Goal: Task Accomplishment & Management: Use online tool/utility

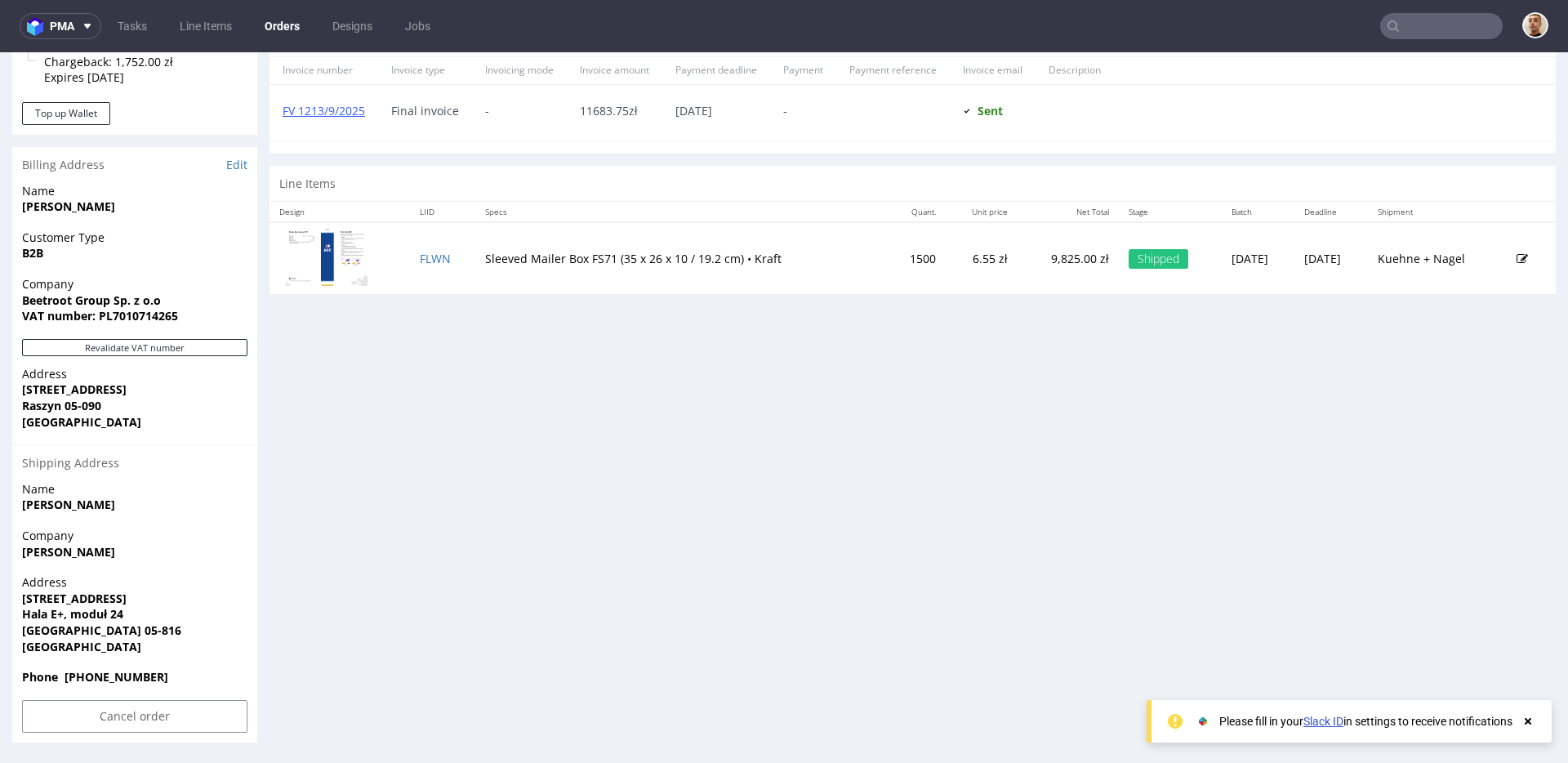
scroll to position [4, 0]
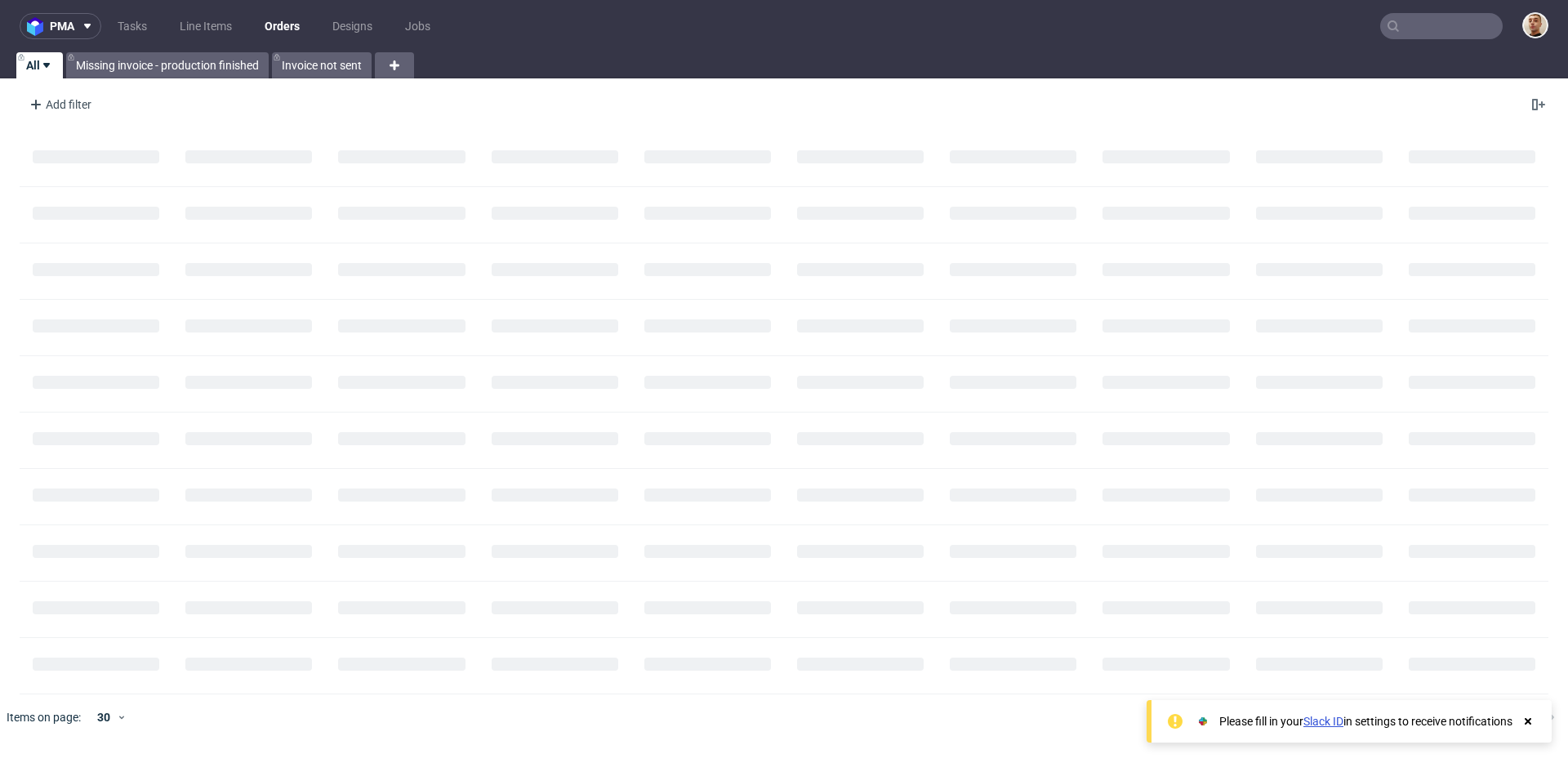
click at [1475, 27] on input "text" at bounding box center [1441, 26] width 123 height 26
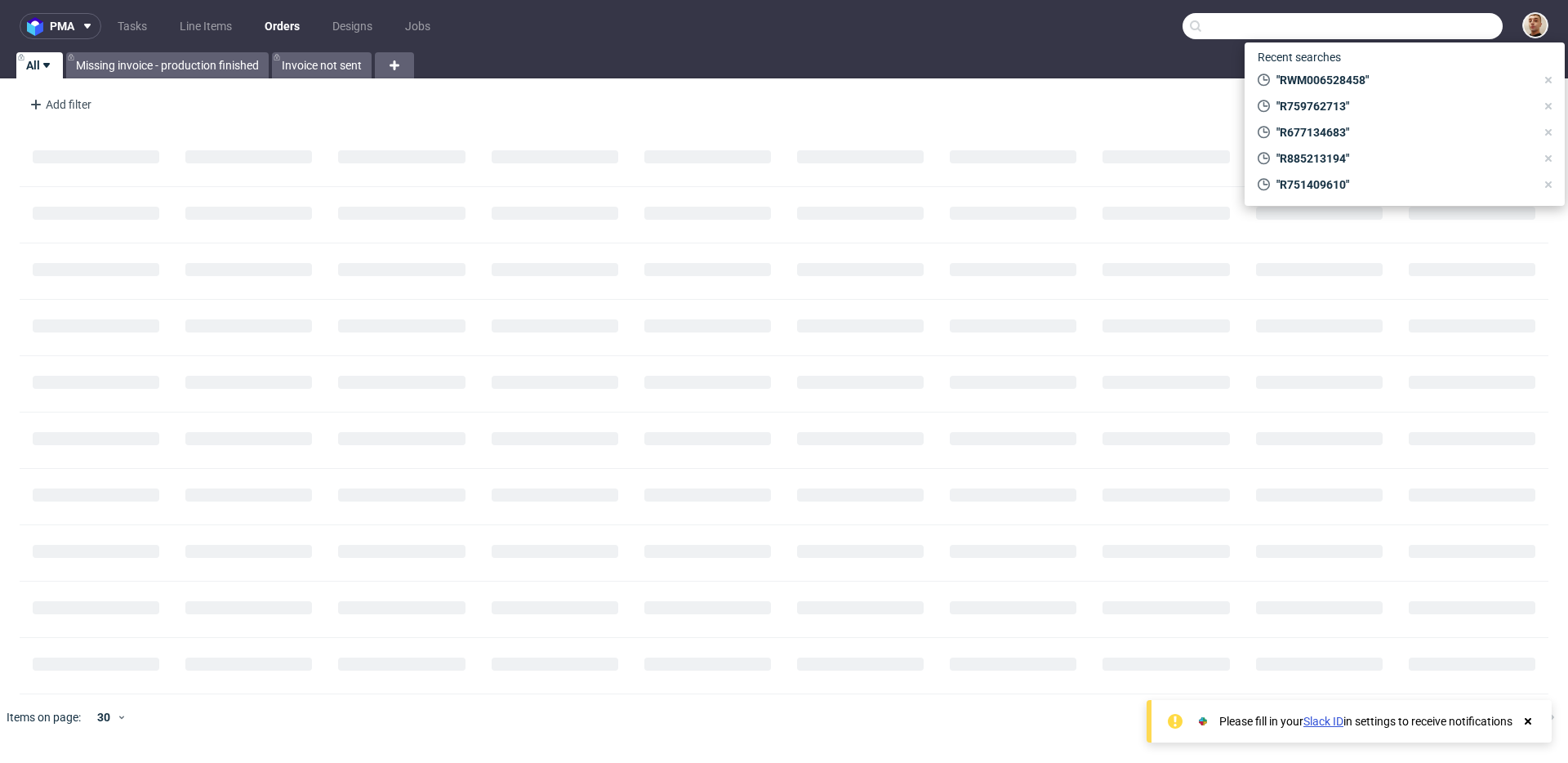
paste input "ysaline.rault@ircagroup.com"
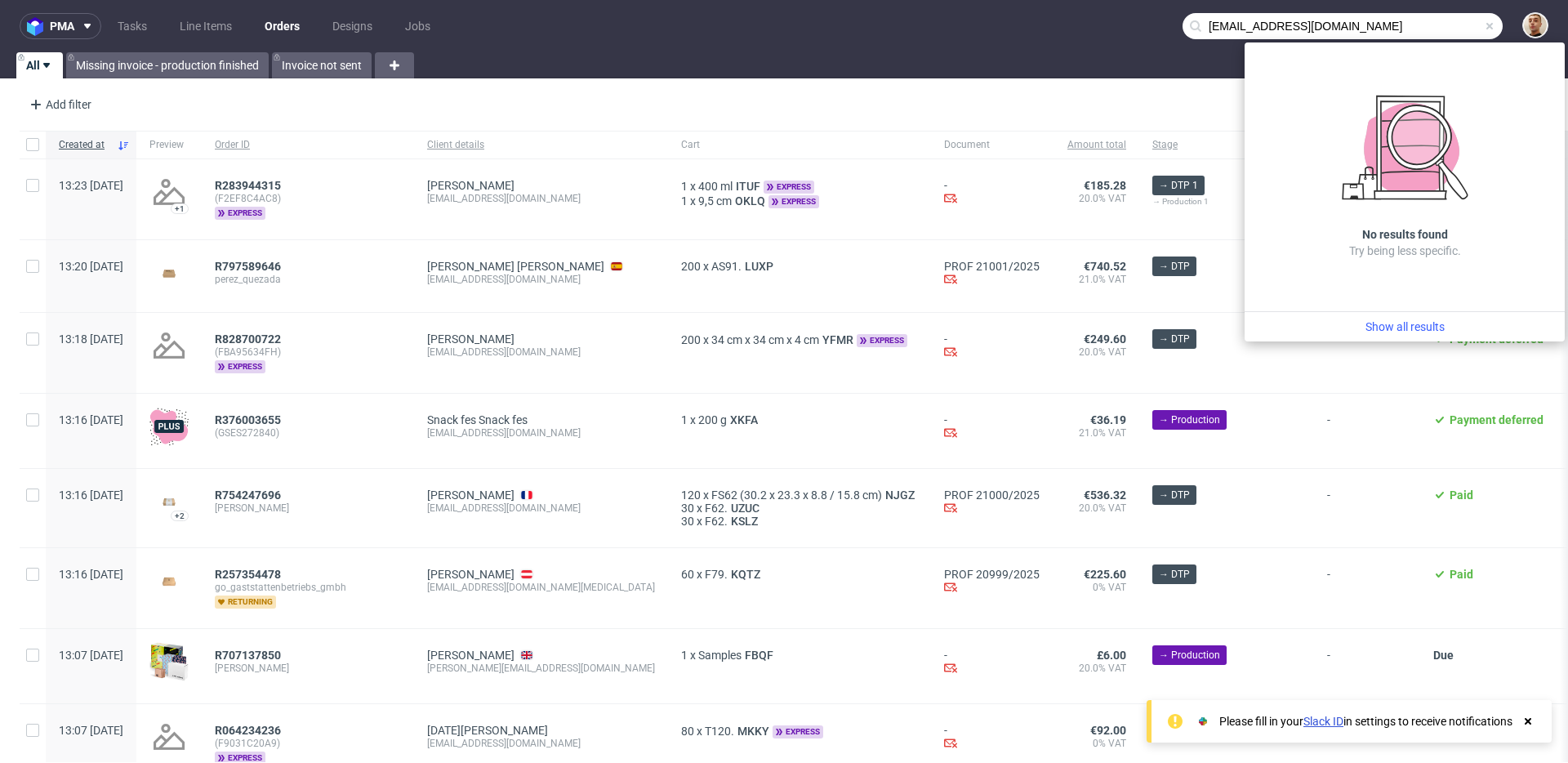
drag, startPoint x: 1266, startPoint y: 26, endPoint x: 1193, endPoint y: 29, distance: 73.1
click at [1193, 29] on input "ysaline.rault@ircagroup.com" at bounding box center [1342, 26] width 320 height 26
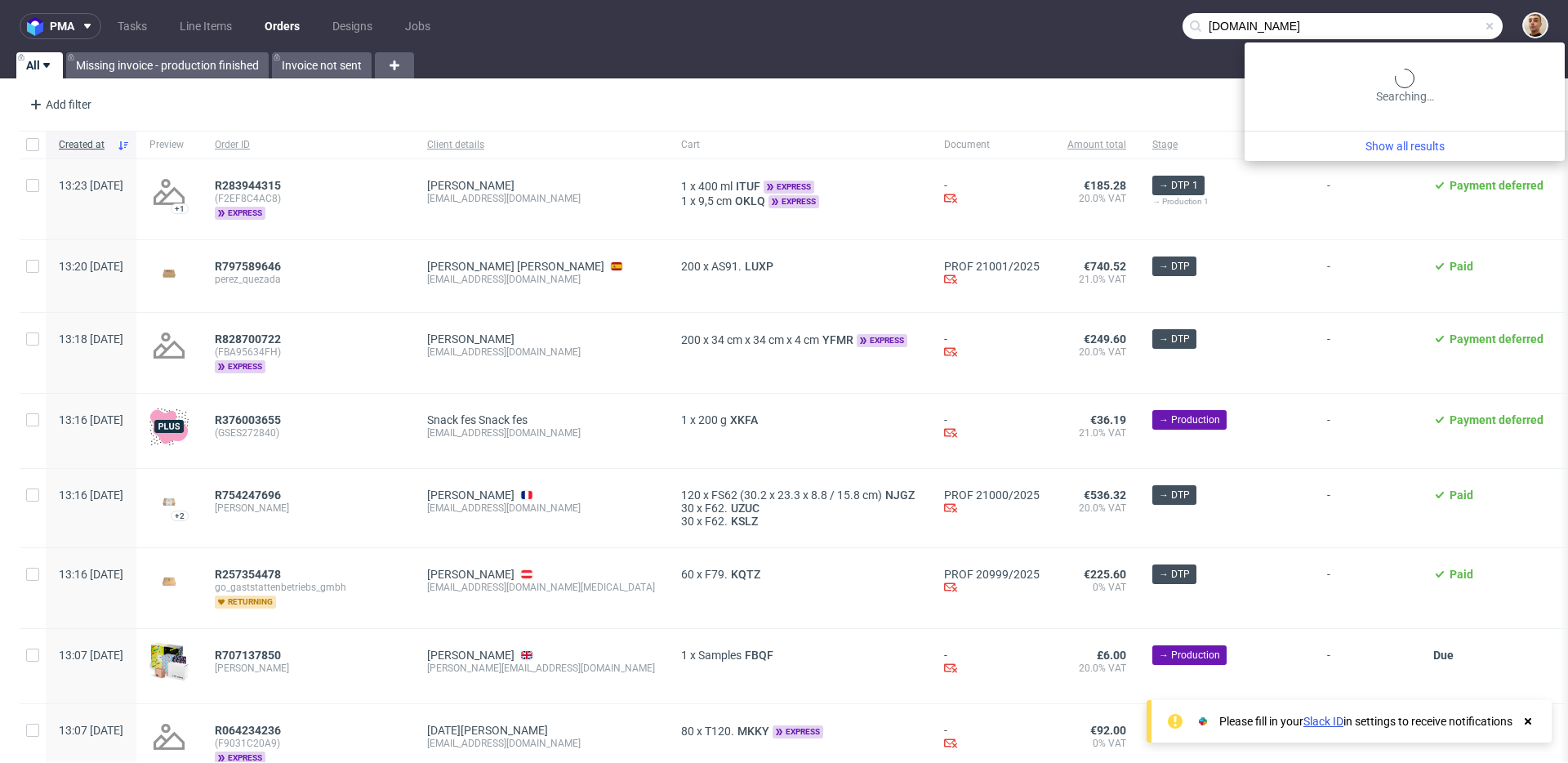
type input "ircagroup.com"
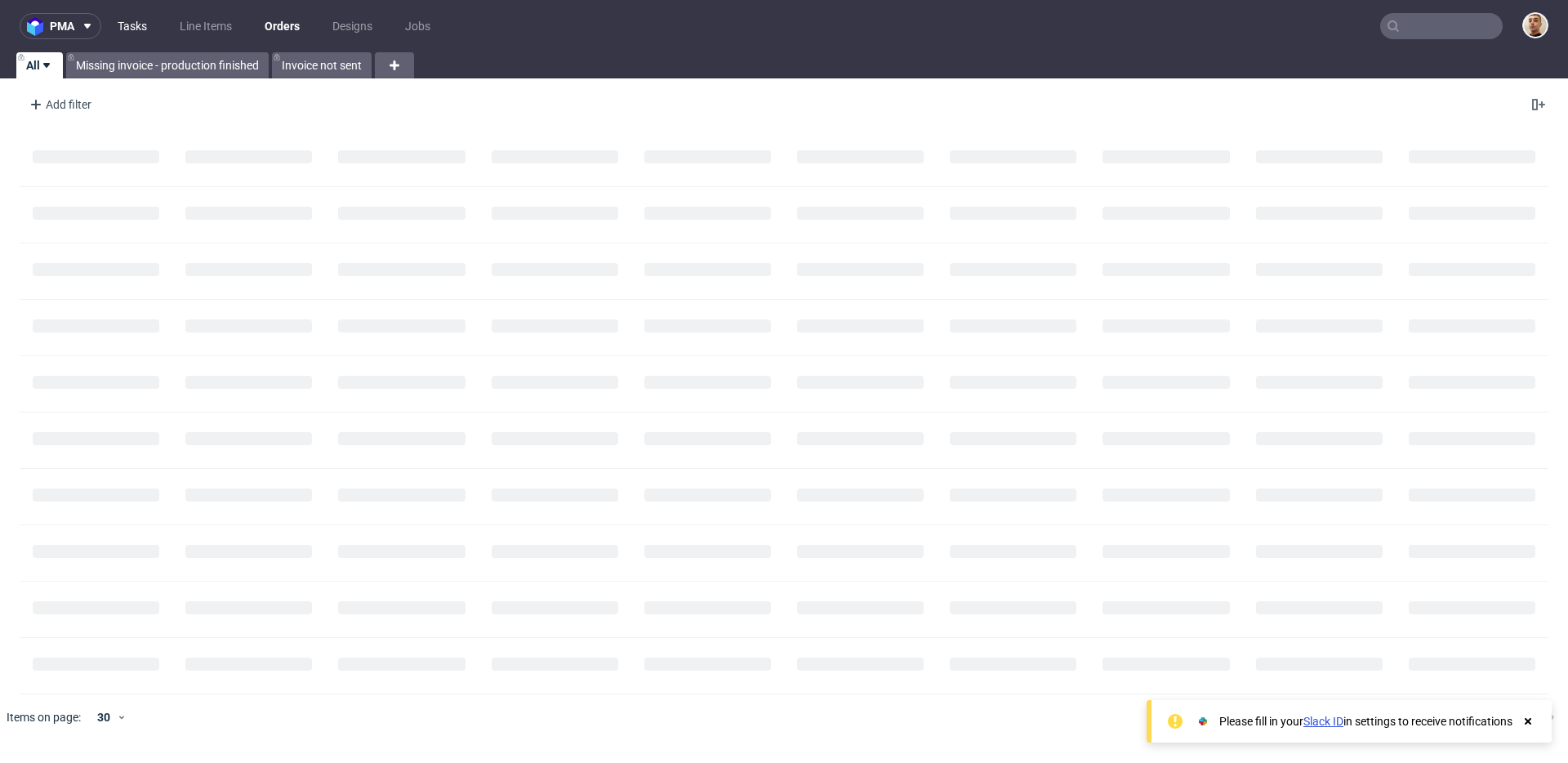
click at [147, 30] on link "Tasks" at bounding box center [133, 26] width 49 height 26
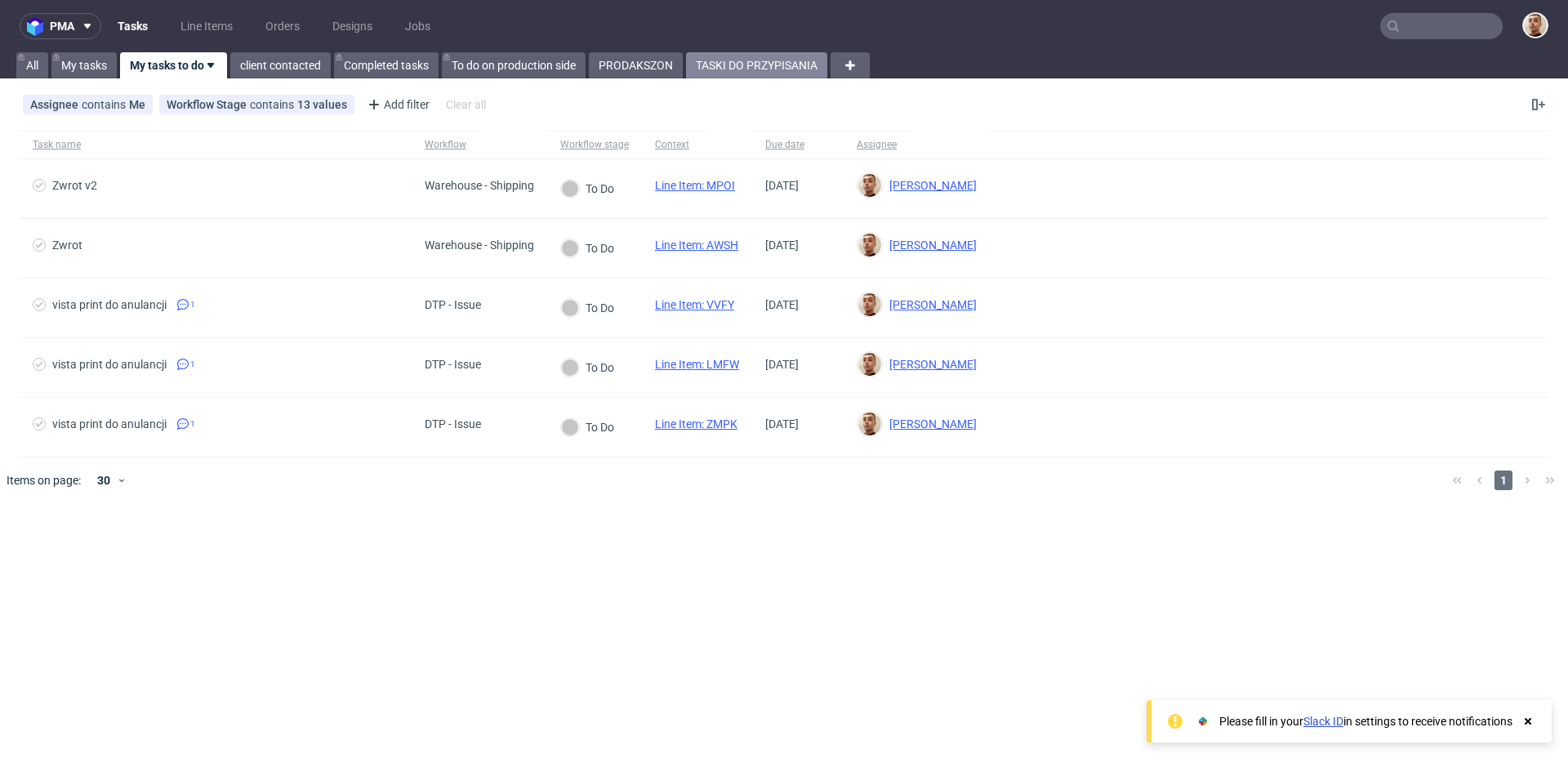
click at [735, 60] on link "TASKI DO PRZYPISANIA" at bounding box center [757, 65] width 141 height 26
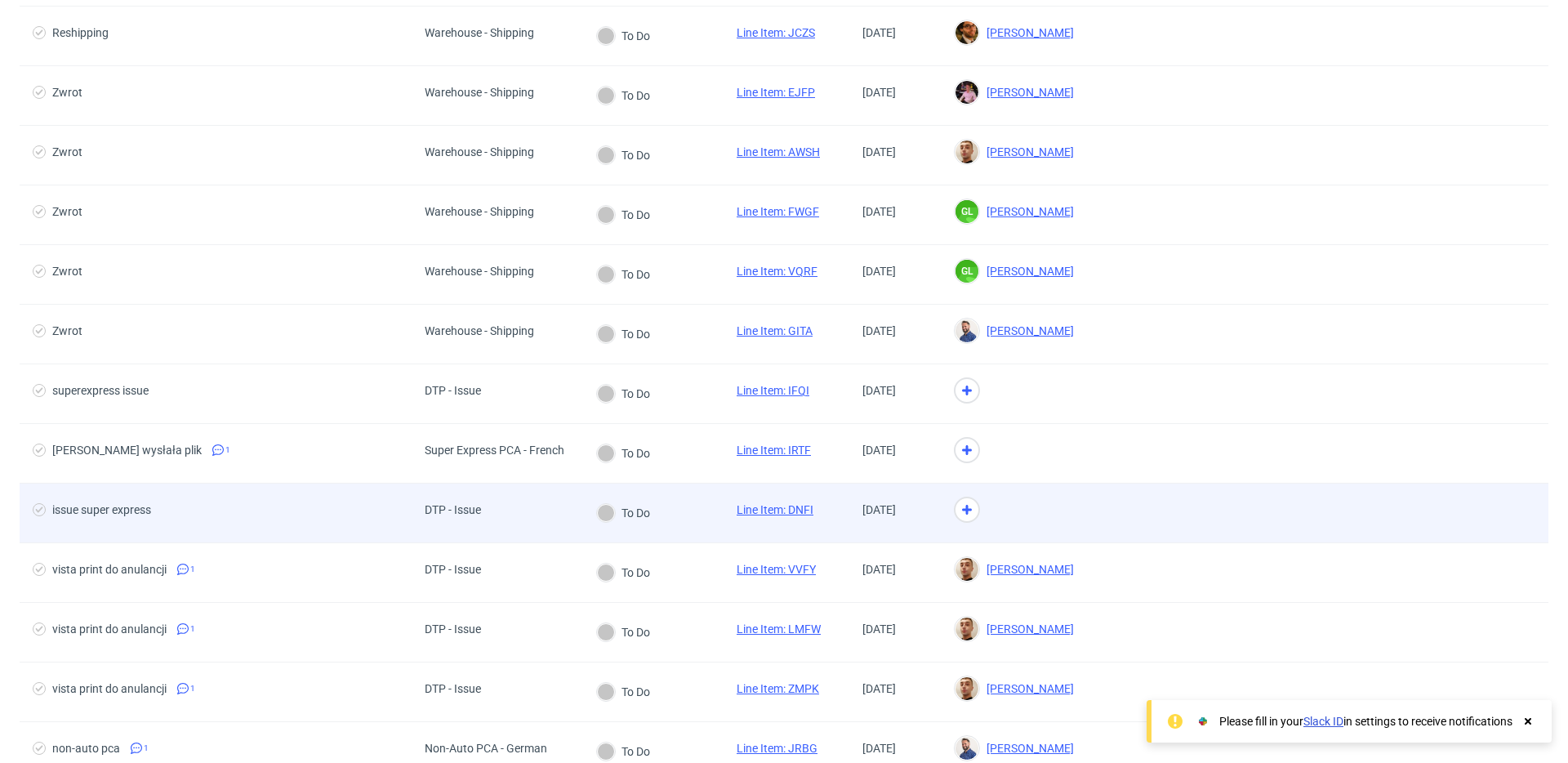
scroll to position [735, 0]
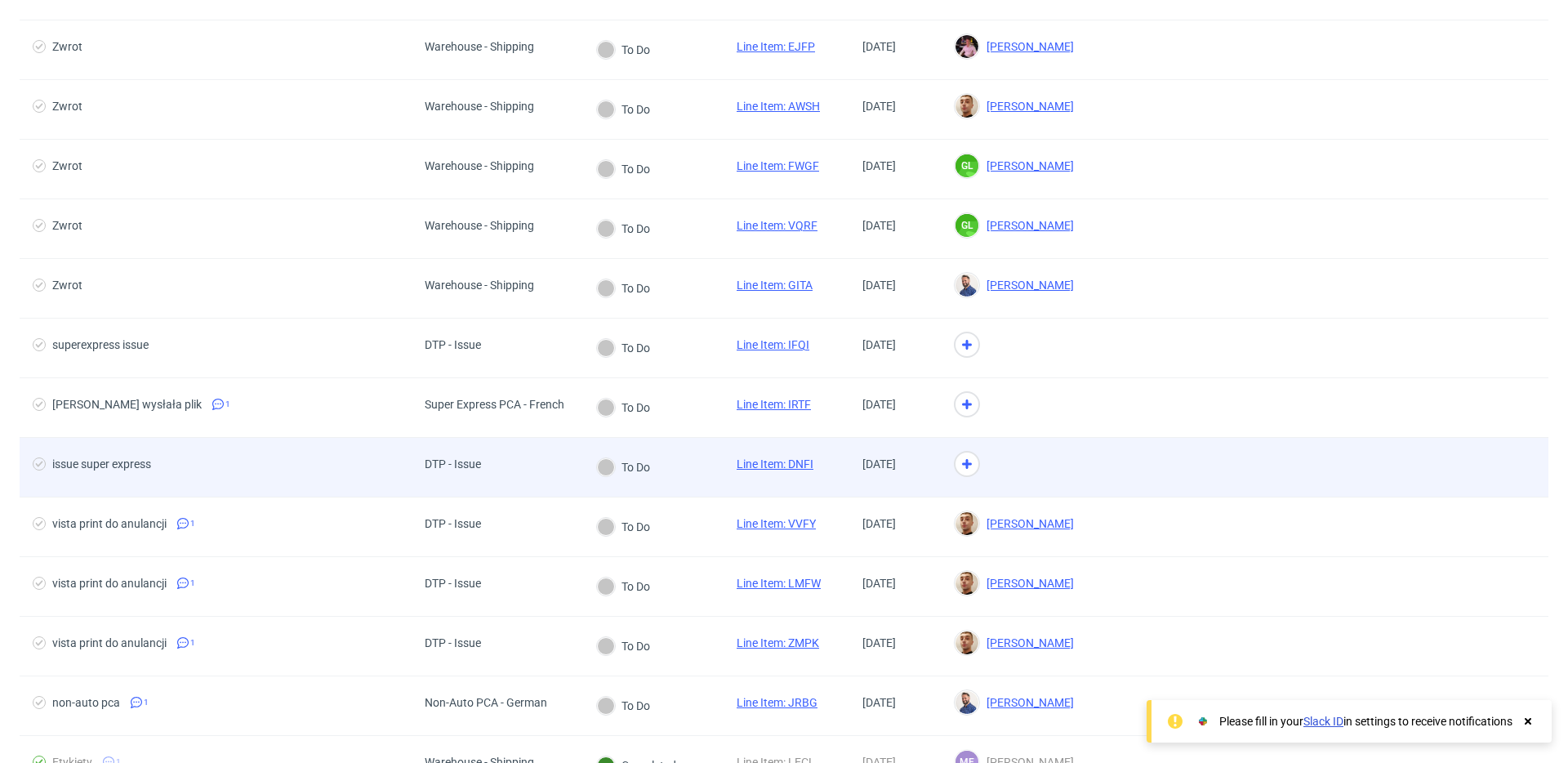
click at [513, 477] on div "DTP - Issue" at bounding box center [497, 468] width 171 height 60
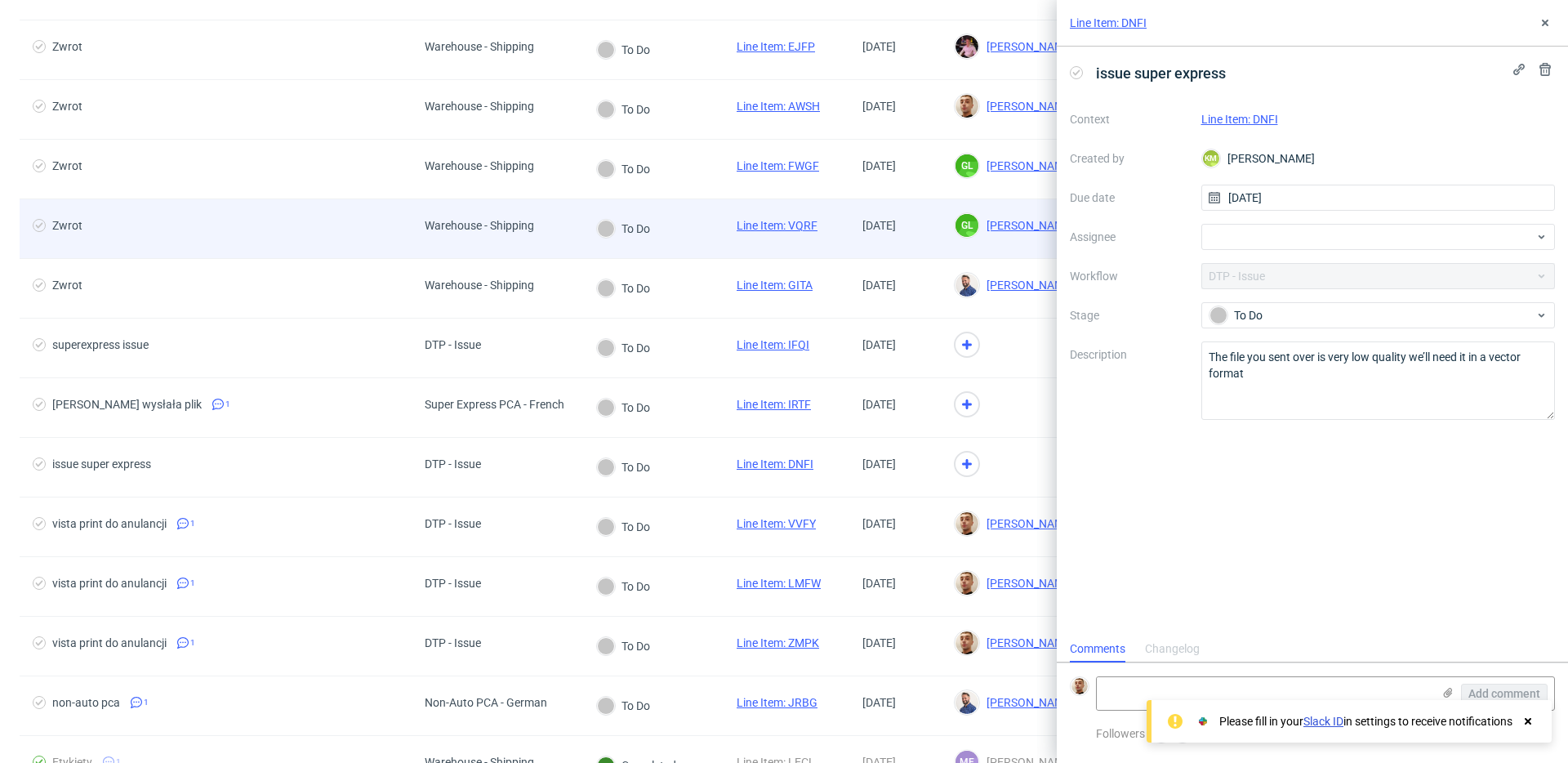
scroll to position [13, 0]
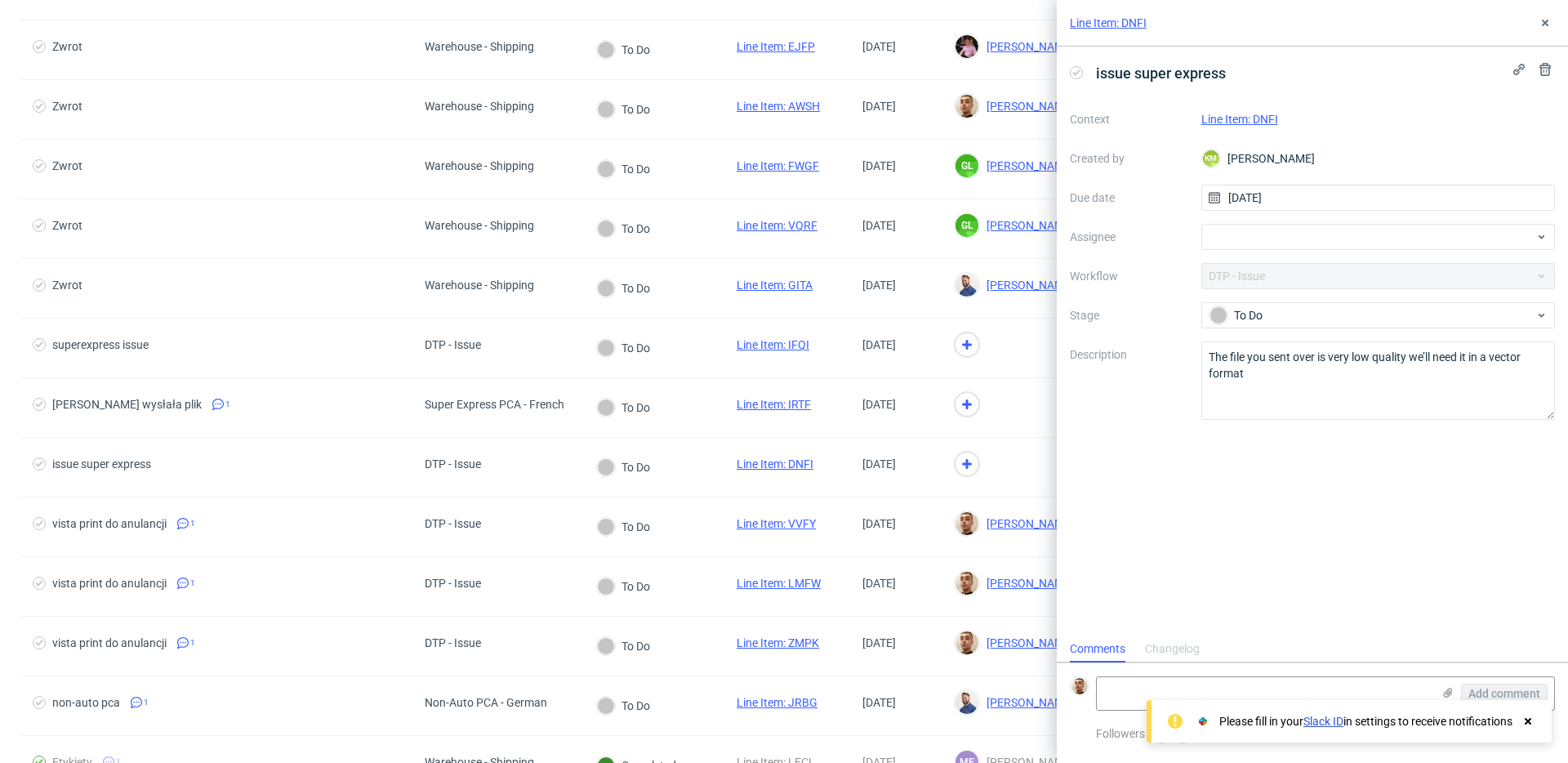
click at [1230, 118] on link "Line Item: DNFI" at bounding box center [1239, 118] width 77 height 13
click at [1286, 242] on div at bounding box center [1378, 237] width 354 height 26
type input "matt"
click at [1280, 272] on span "Matteo Corsico" at bounding box center [1280, 272] width 88 height 16
click at [1552, 25] on button at bounding box center [1545, 22] width 20 height 20
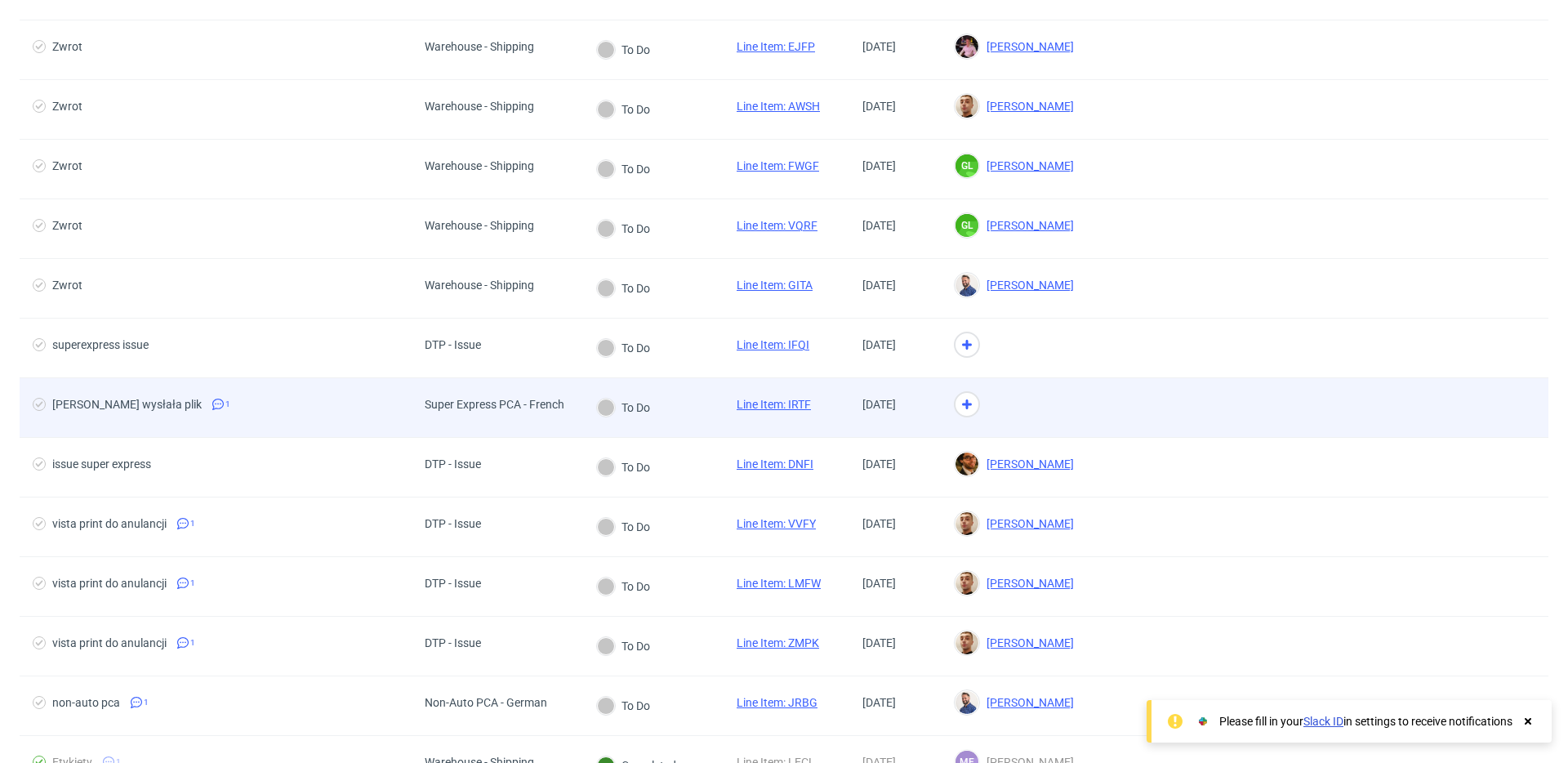
click at [1085, 433] on div at bounding box center [1014, 408] width 146 height 60
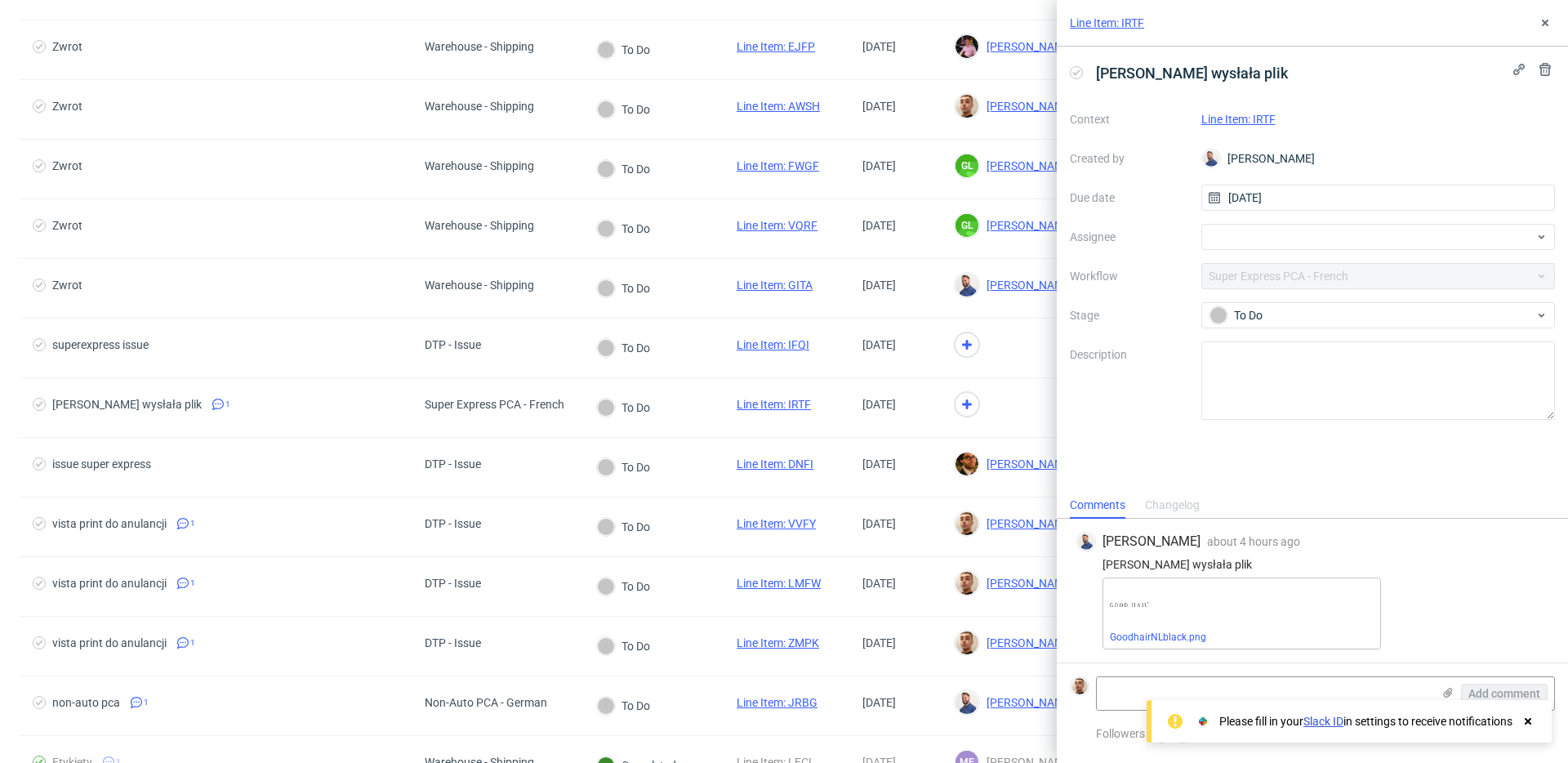
click at [1236, 115] on link "Line Item: IRTF" at bounding box center [1238, 118] width 74 height 13
click at [1293, 235] on div at bounding box center [1378, 237] width 354 height 26
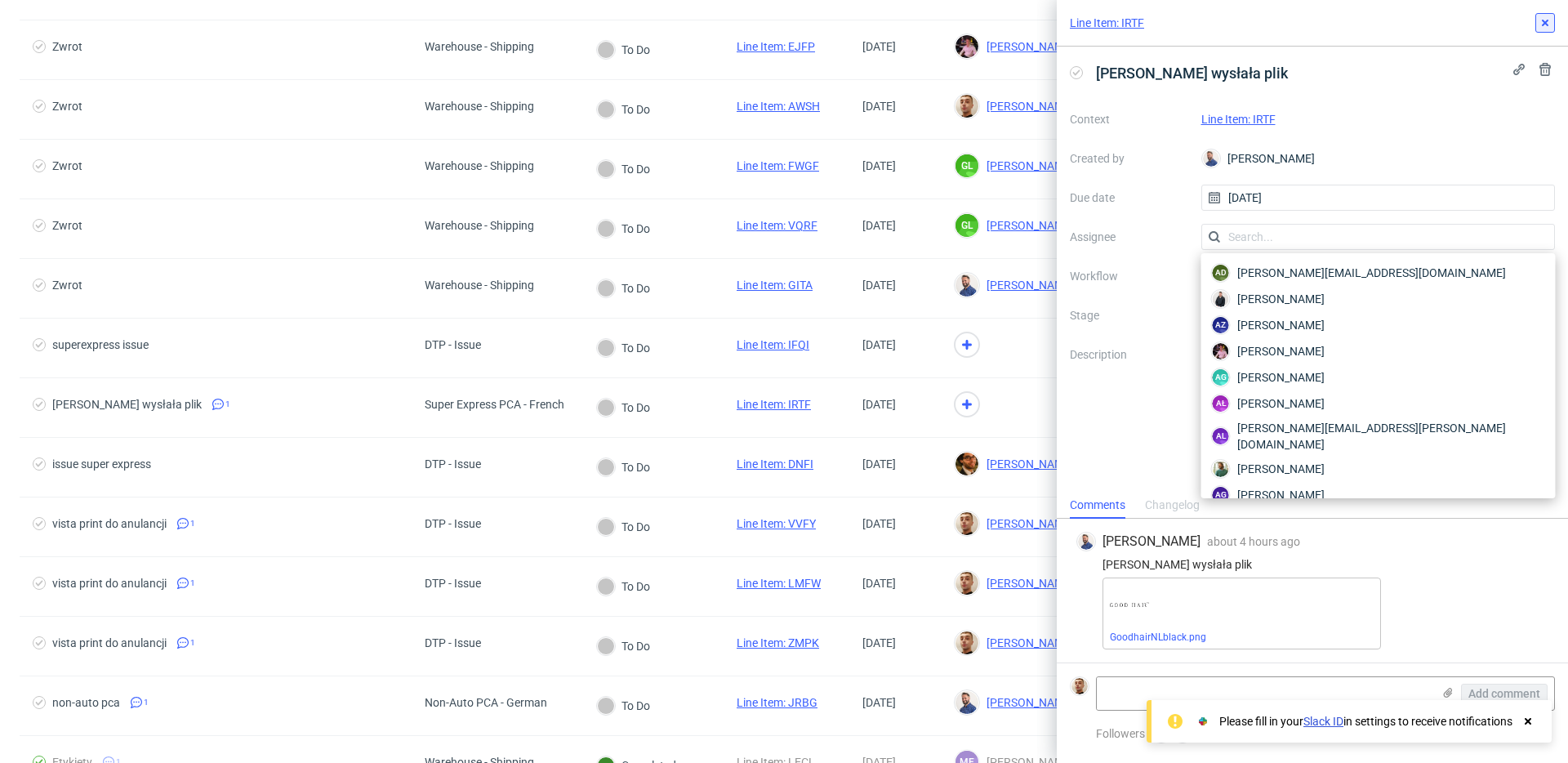
click at [1538, 23] on icon at bounding box center [1544, 22] width 13 height 13
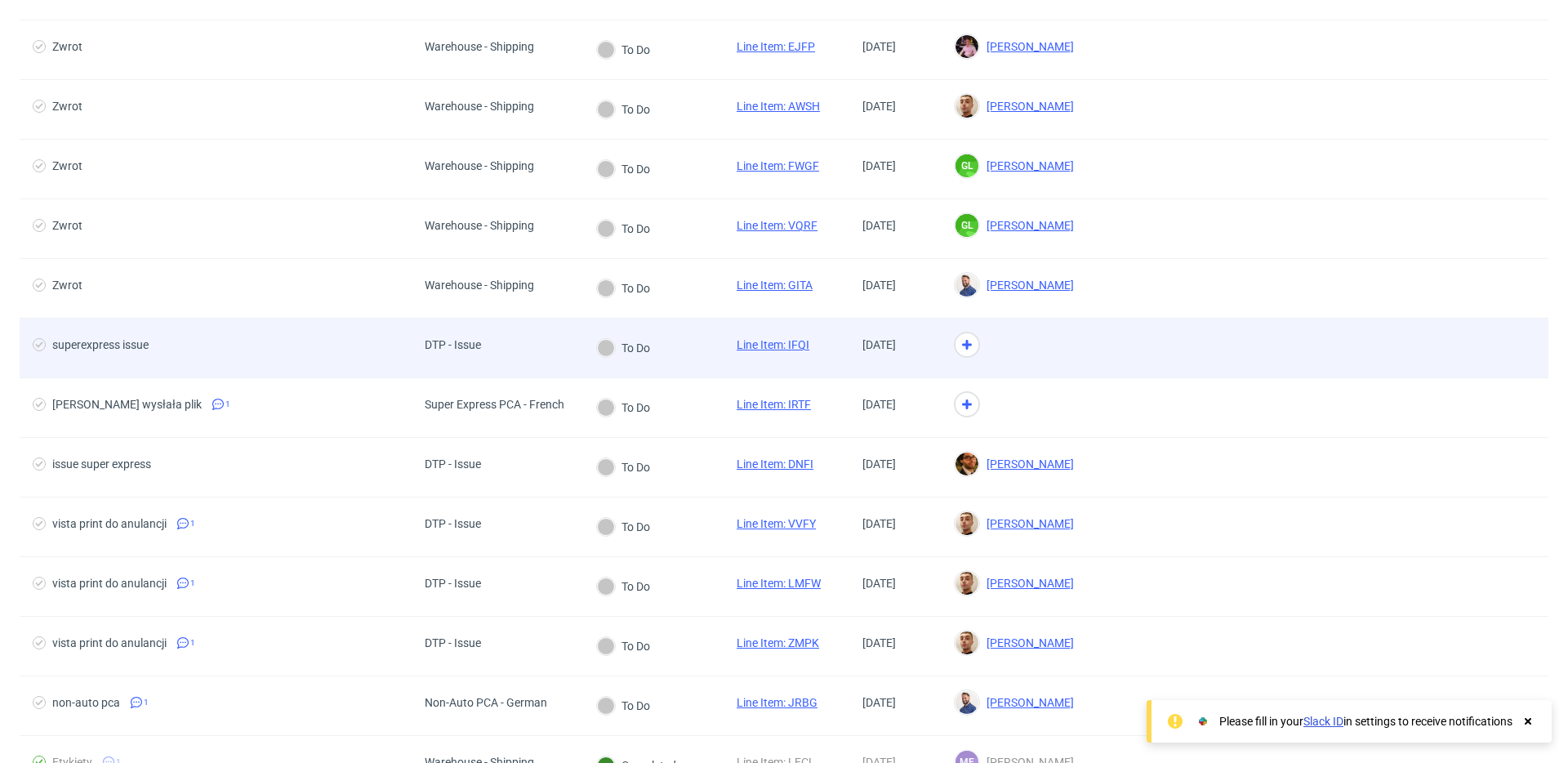
click at [1185, 355] on div at bounding box center [1318, 347] width 461 height 59
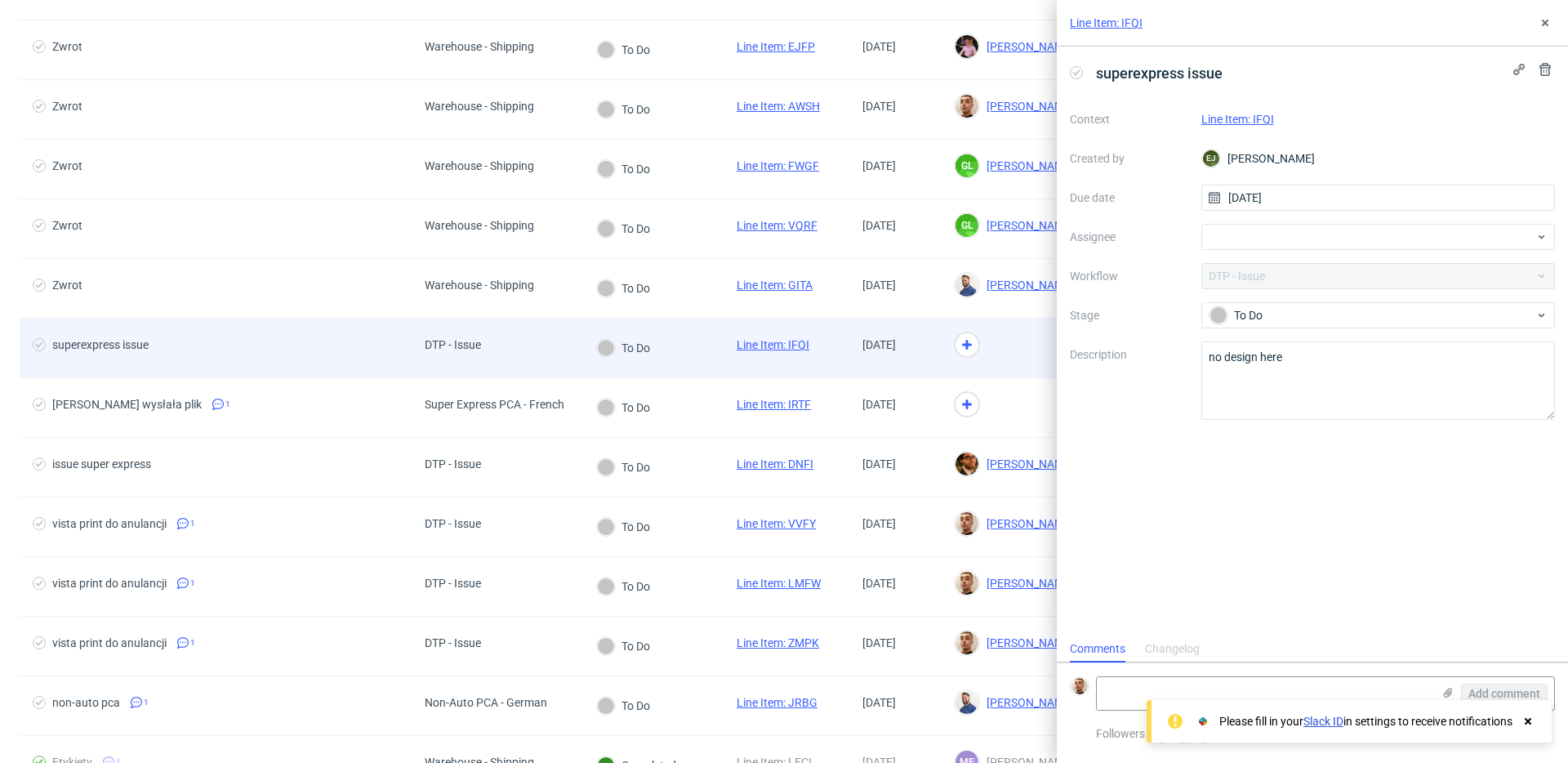
scroll to position [13, 0]
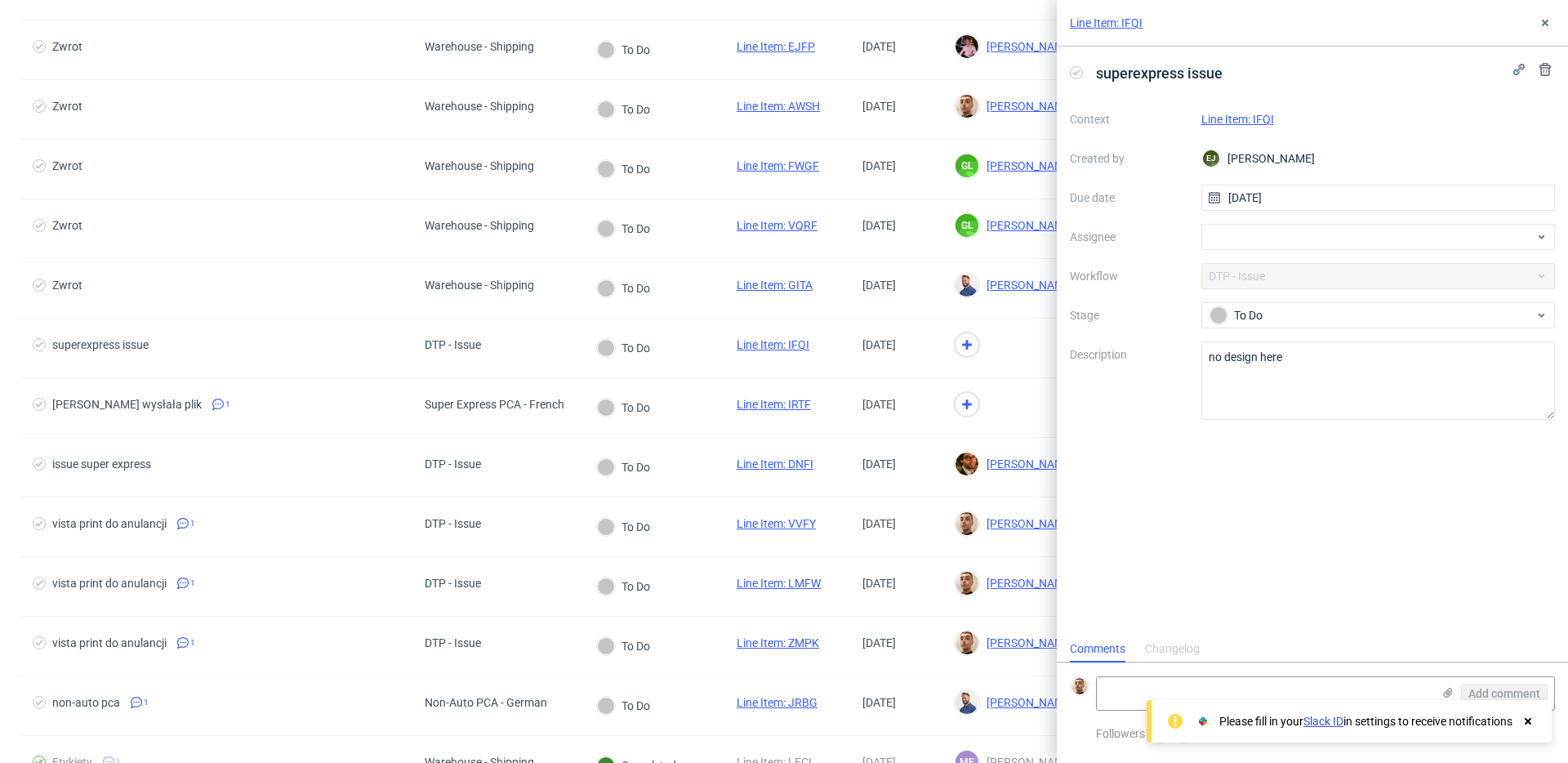
click at [1268, 123] on link "Line Item: IFQI" at bounding box center [1237, 118] width 72 height 13
click at [1277, 235] on div at bounding box center [1378, 237] width 354 height 26
type input "rach"
click at [1273, 285] on div "Michał Rachański" at bounding box center [1378, 272] width 341 height 26
click at [1546, 17] on icon at bounding box center [1544, 22] width 13 height 13
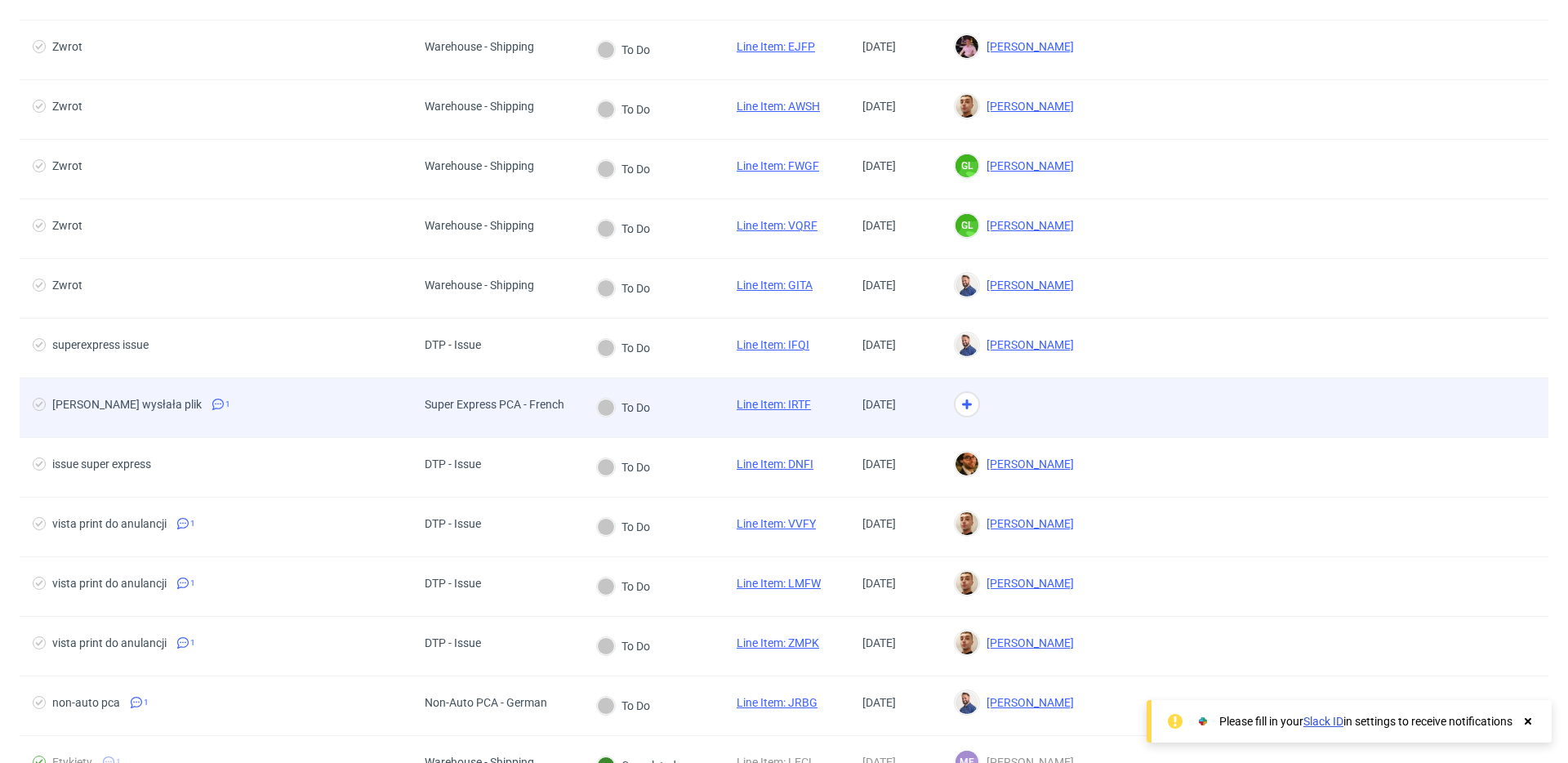
click at [279, 418] on div "Klientka wysłała plik 1" at bounding box center [215, 407] width 392 height 59
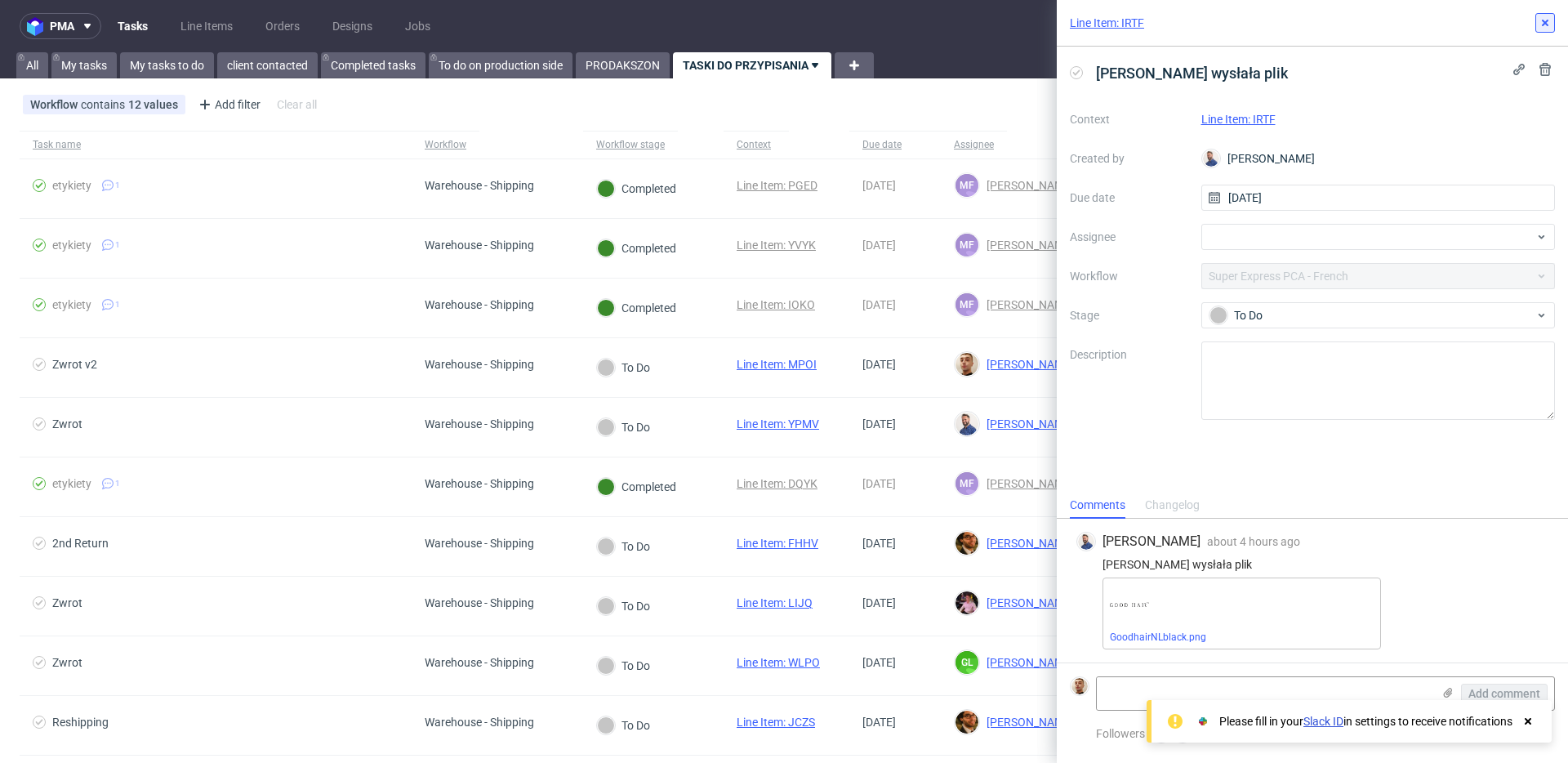
click at [1541, 20] on icon at bounding box center [1544, 22] width 13 height 13
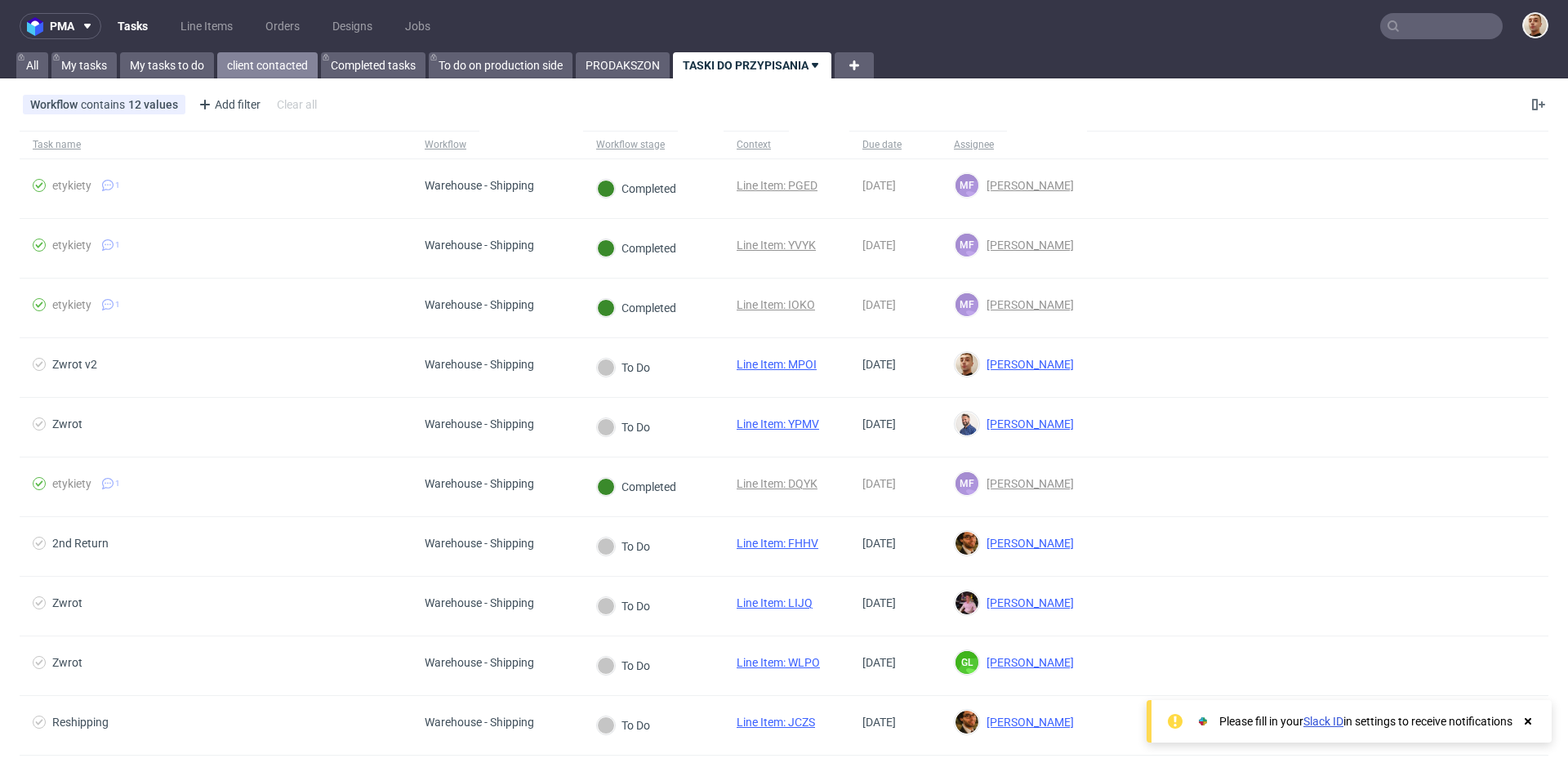
click at [239, 70] on link "client contacted" at bounding box center [267, 65] width 100 height 26
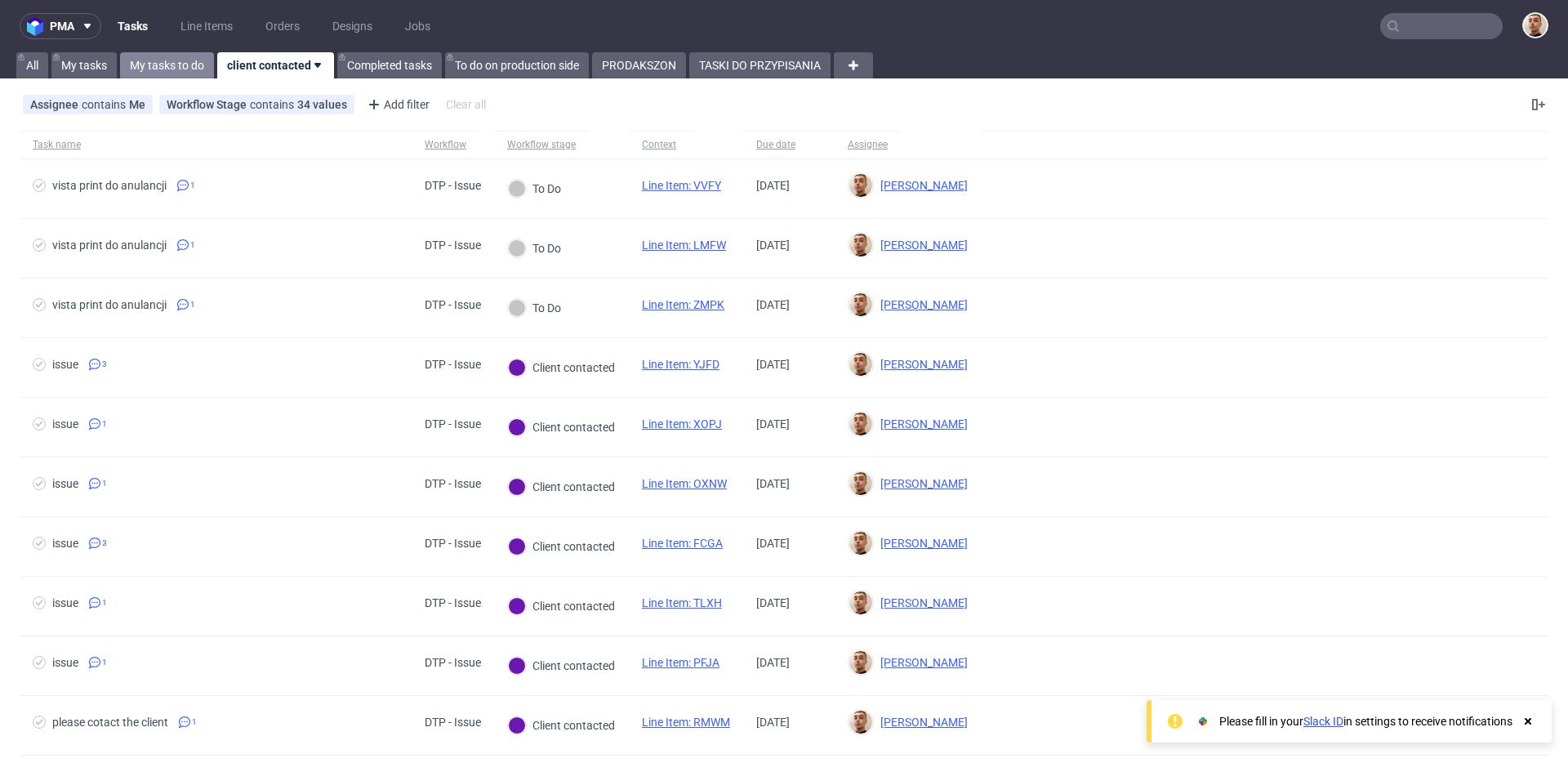
click at [180, 61] on link "My tasks to do" at bounding box center [167, 65] width 94 height 26
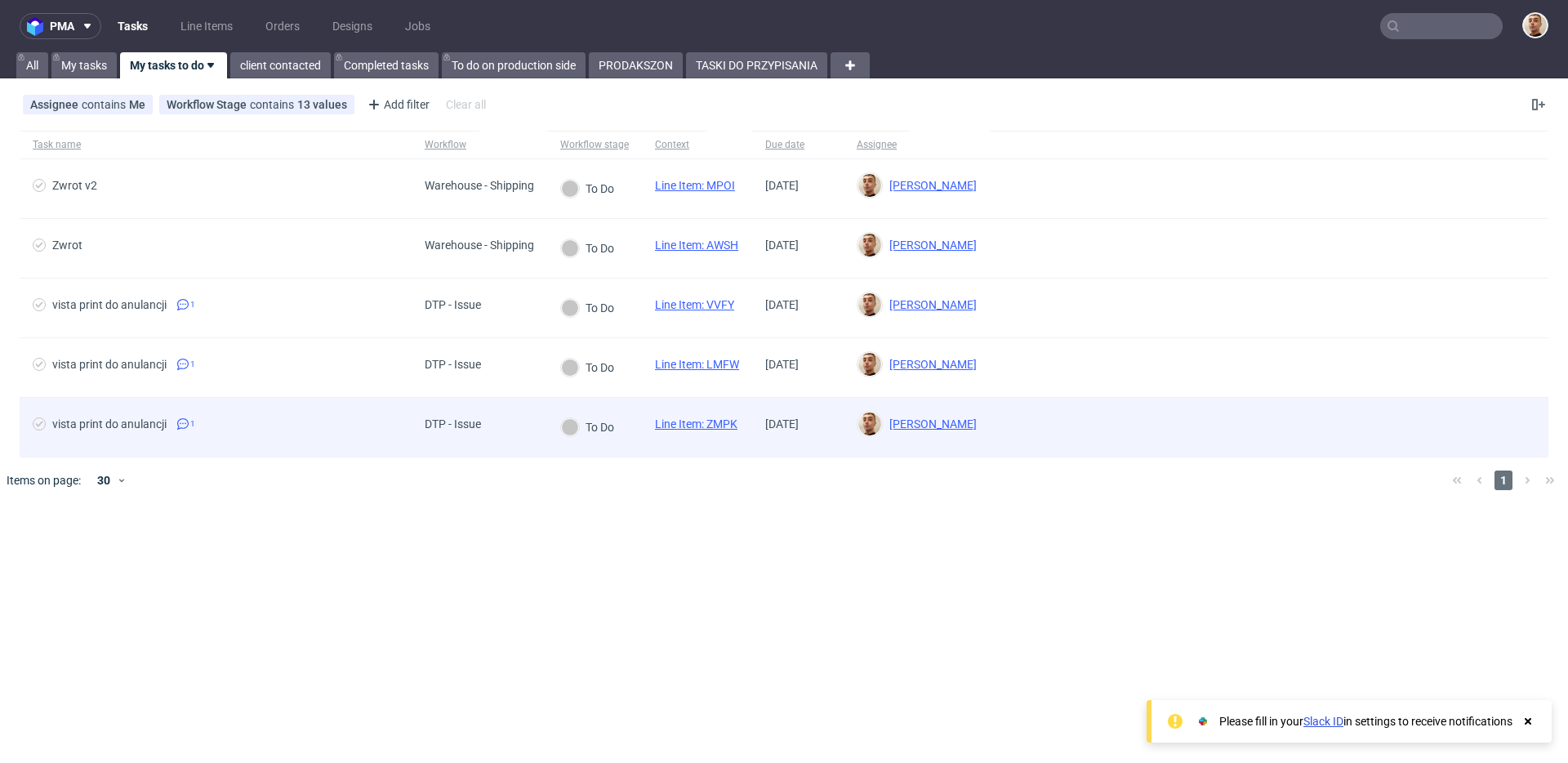
click at [272, 432] on span "vista print do anulancji 1" at bounding box center [215, 427] width 366 height 20
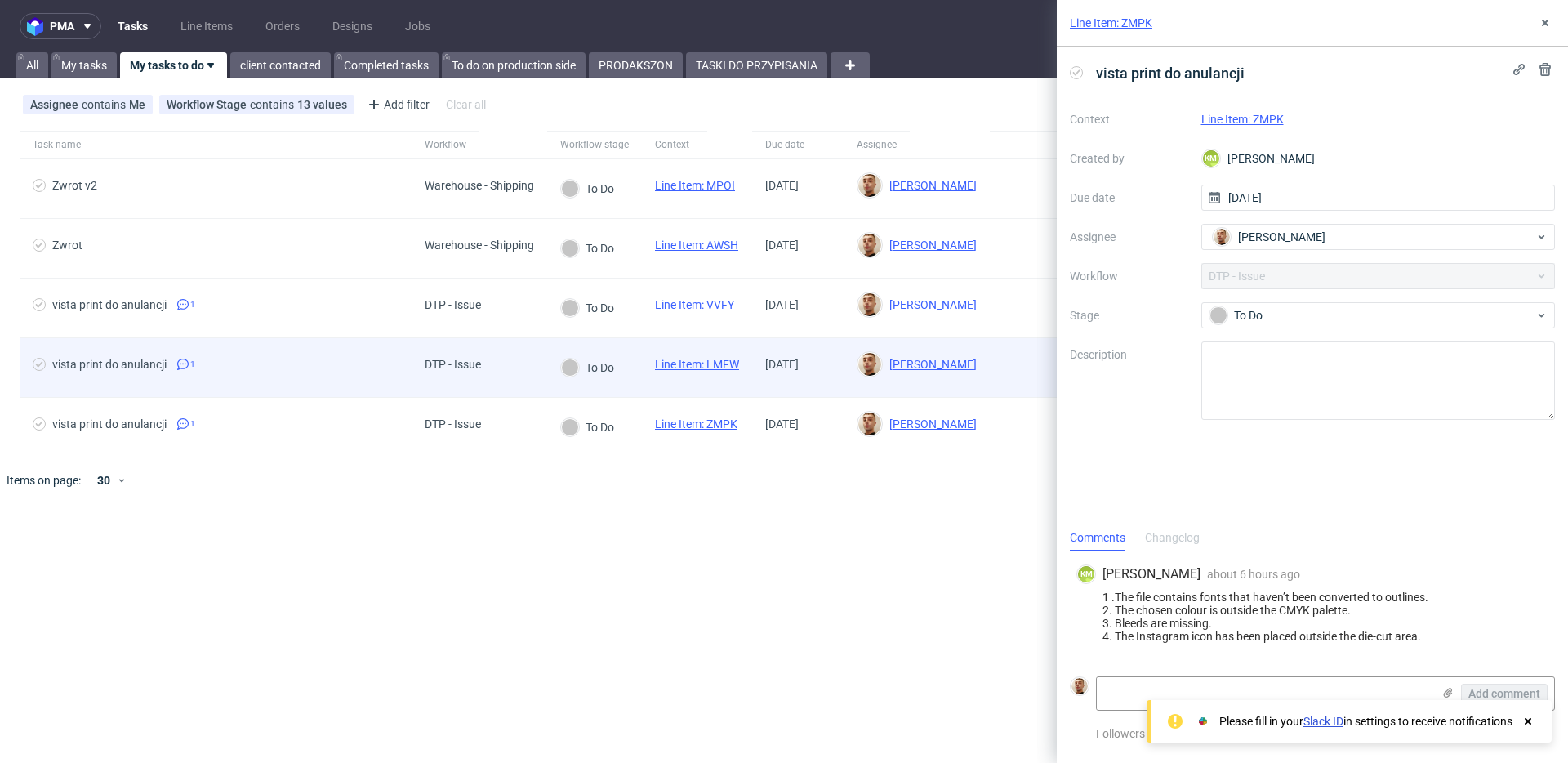
click at [271, 376] on span "vista print do anulancji 1" at bounding box center [215, 367] width 366 height 20
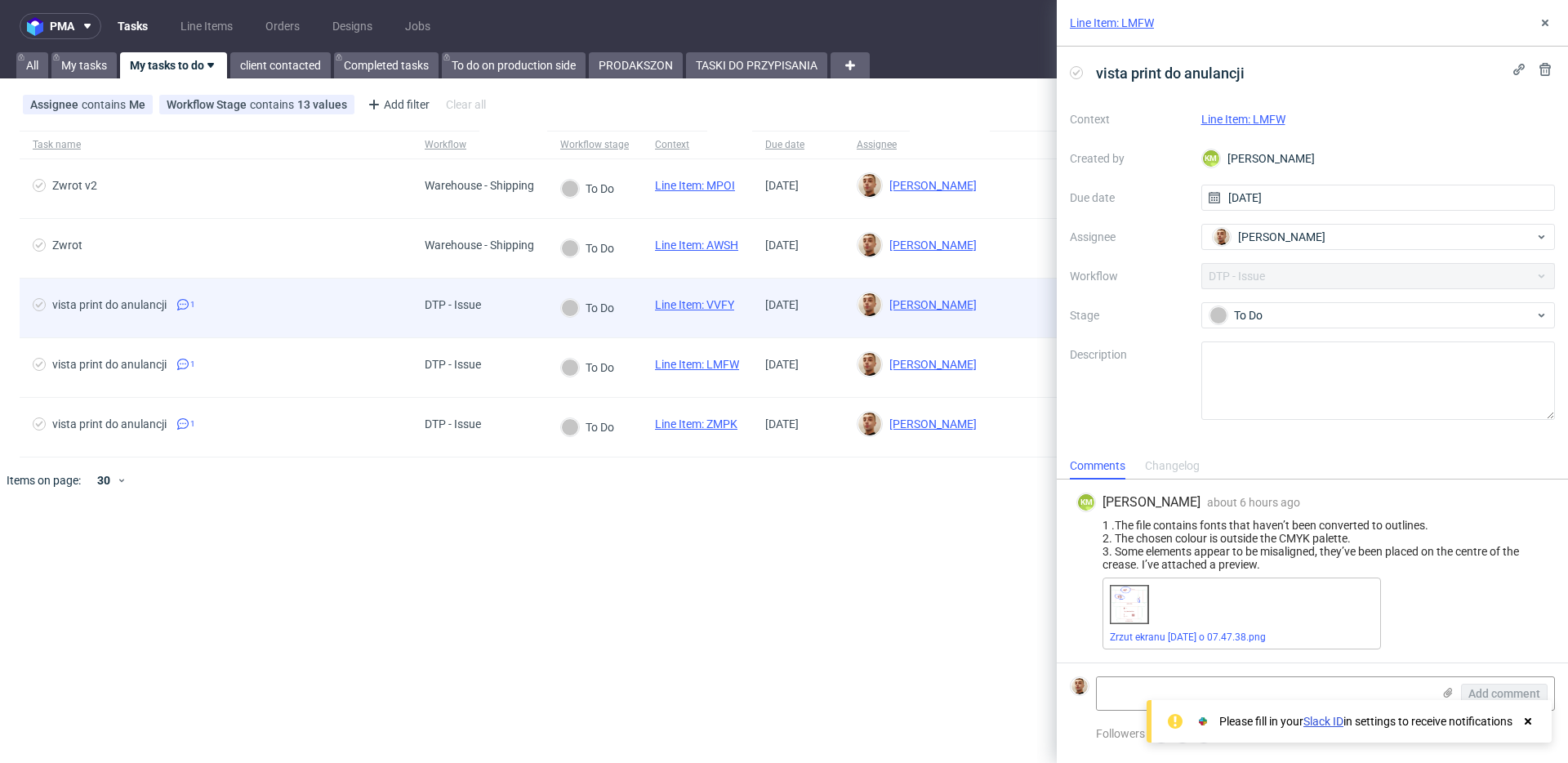
click at [265, 311] on span "vista print do anulancji 1" at bounding box center [215, 307] width 366 height 20
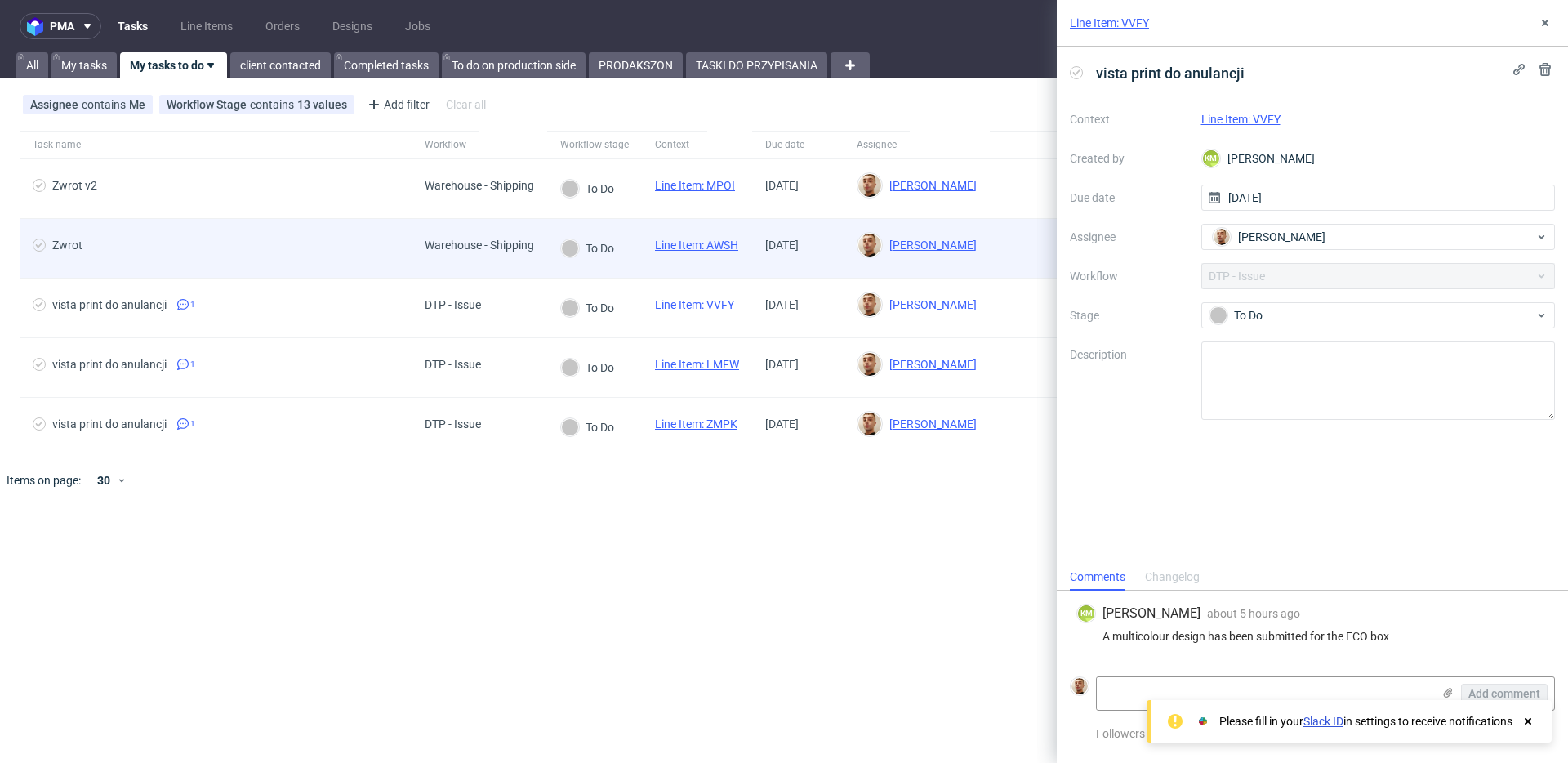
click at [272, 255] on span "Zwrot" at bounding box center [215, 248] width 366 height 20
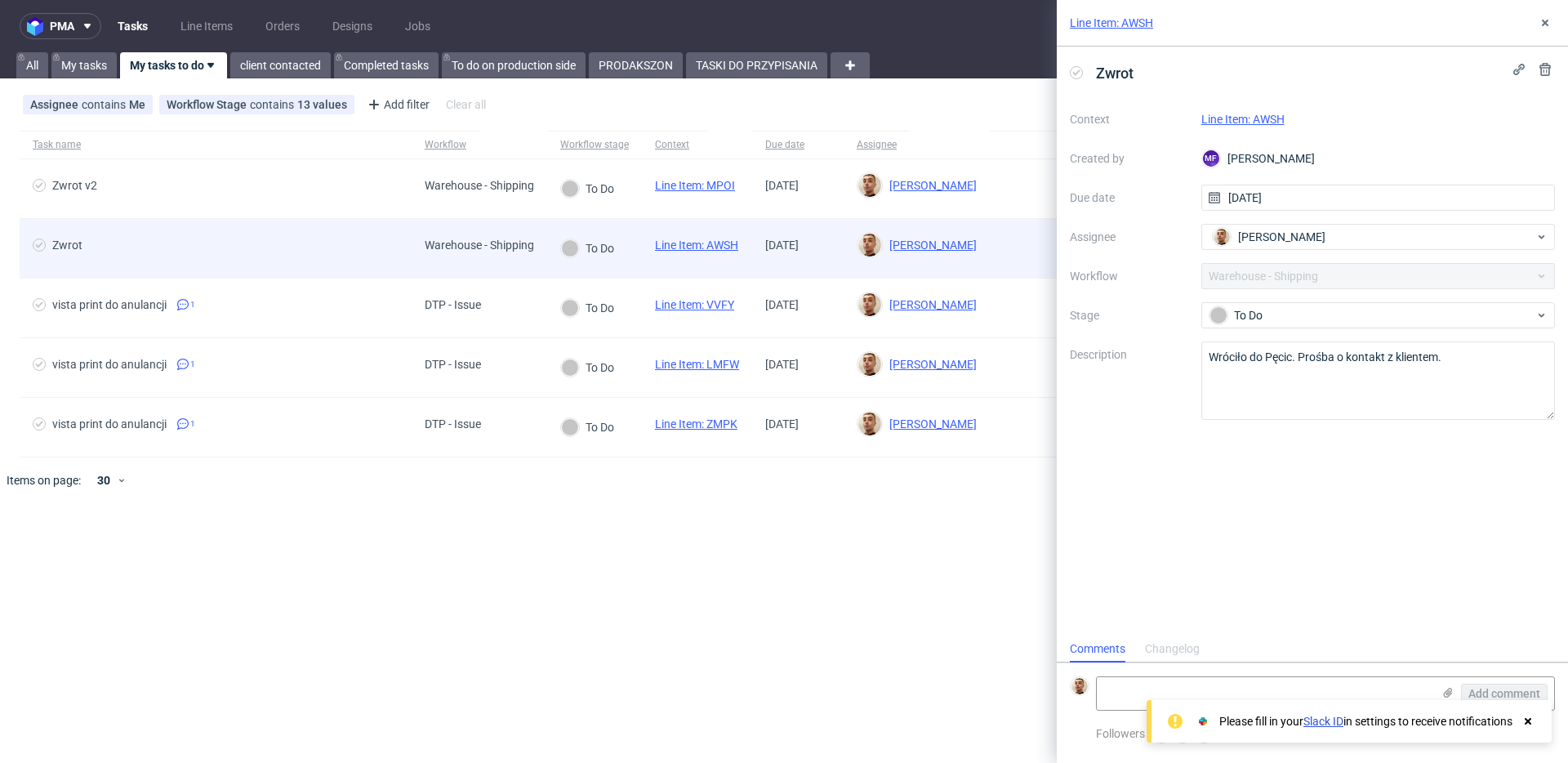
scroll to position [13, 0]
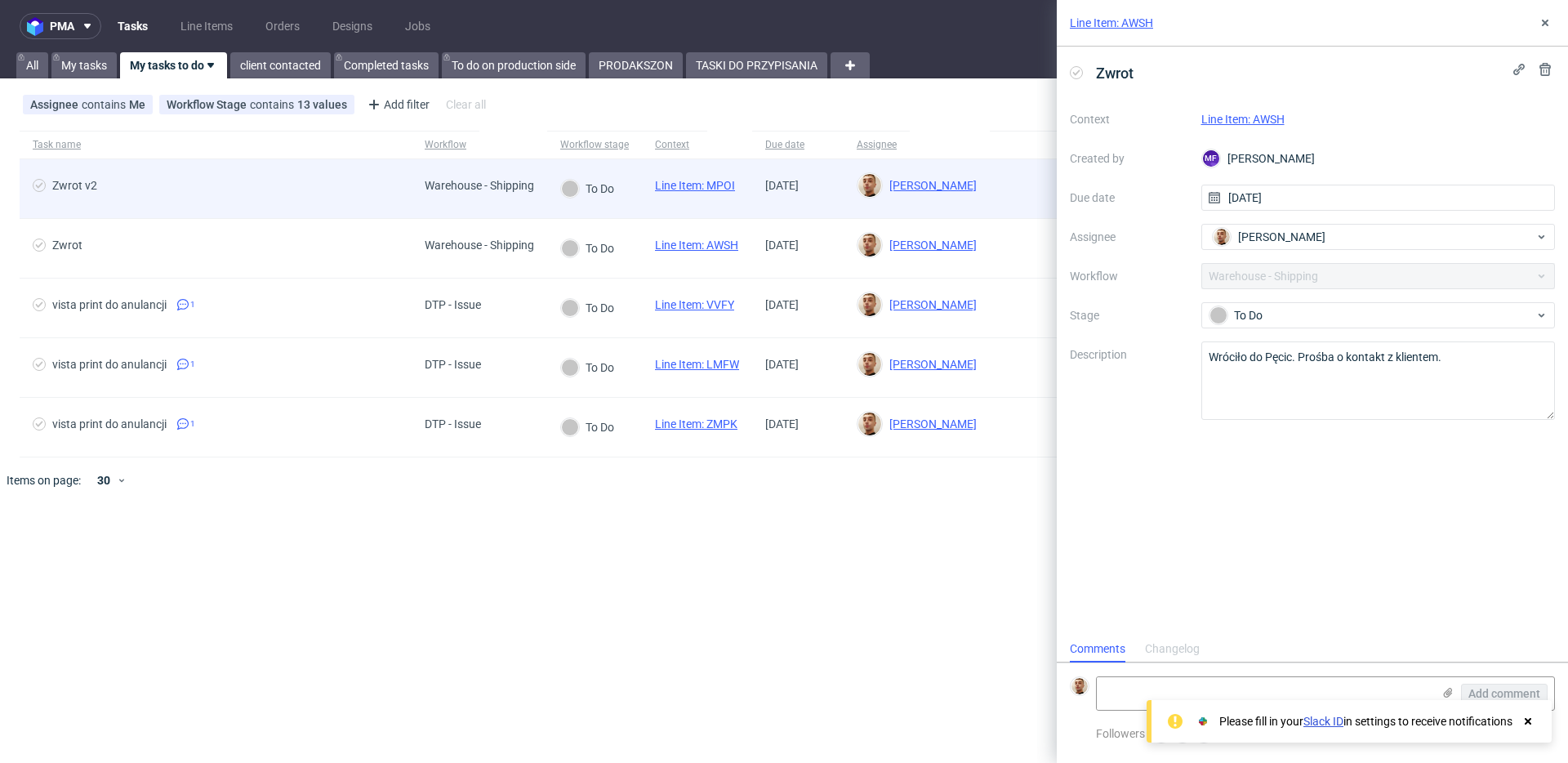
click at [275, 202] on div "Zwrot v2" at bounding box center [215, 188] width 392 height 59
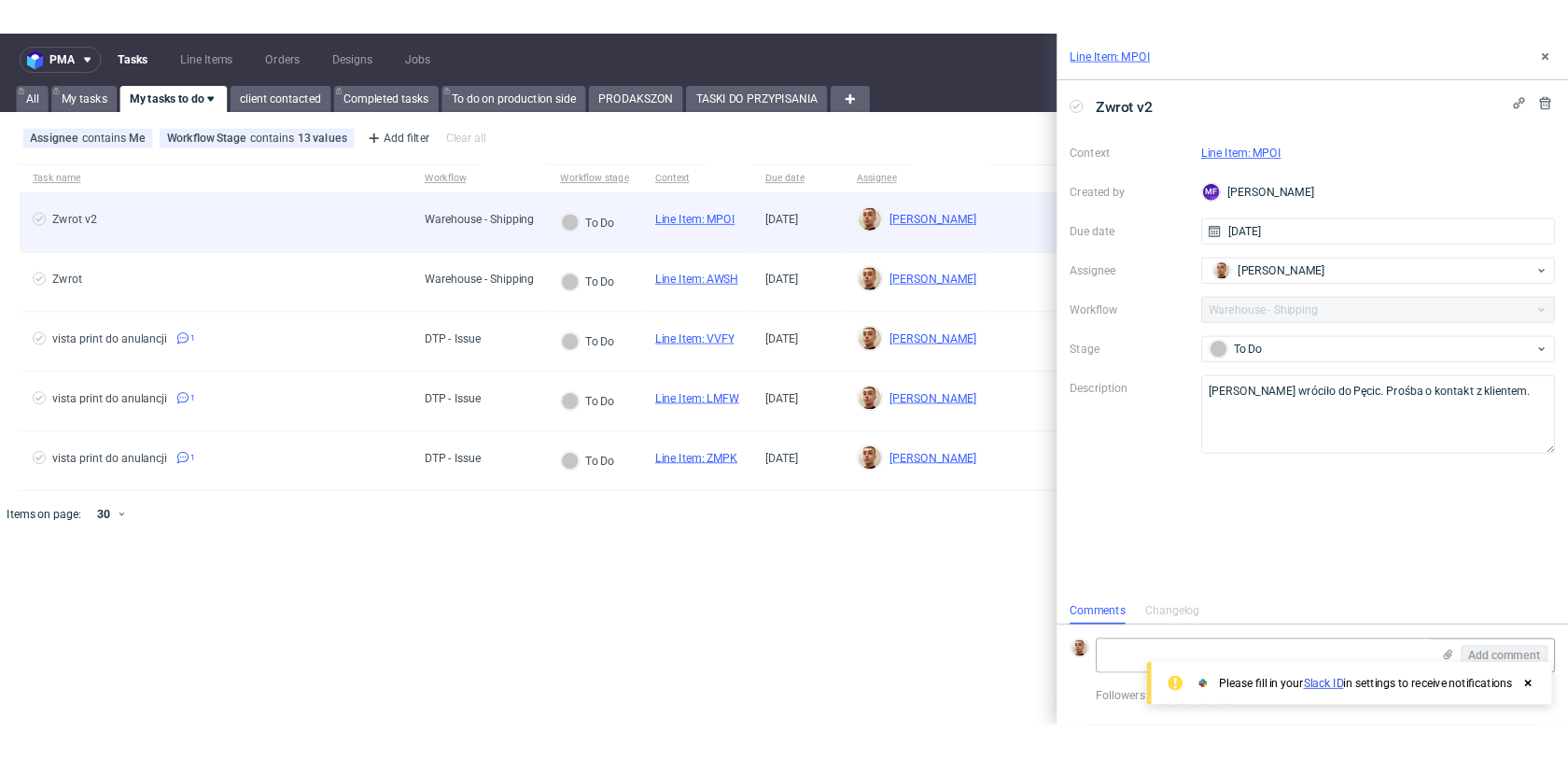
scroll to position [15, 0]
